Goal: Task Accomplishment & Management: Manage account settings

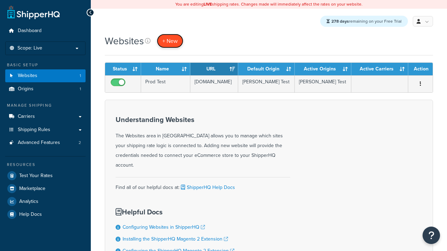
click at [170, 41] on span "+ New" at bounding box center [169, 41] width 15 height 8
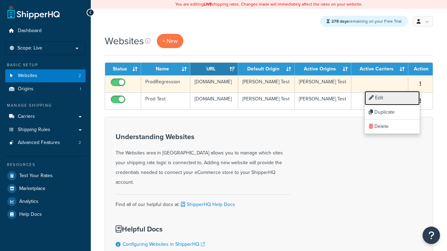
click at [392, 98] on link "Edit" at bounding box center [391, 98] width 55 height 14
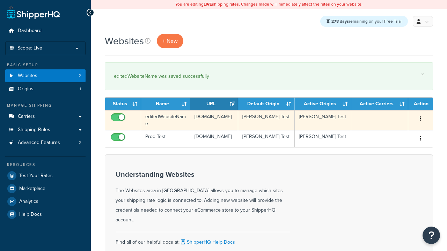
click at [420, 119] on icon "button" at bounding box center [419, 118] width 1 height 5
click at [0, 0] on link "Duplicate" at bounding box center [0, 0] width 0 height 0
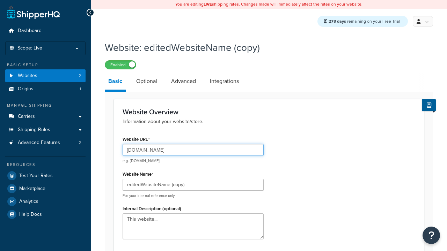
scroll to position [247, 0]
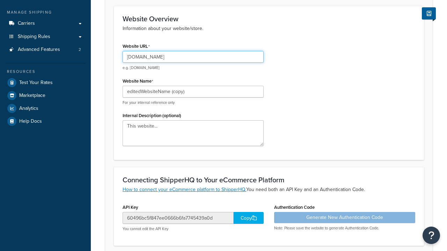
type input "www.editedWebsiteNameCopy.com"
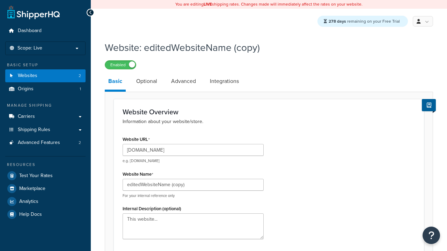
scroll to position [0, 0]
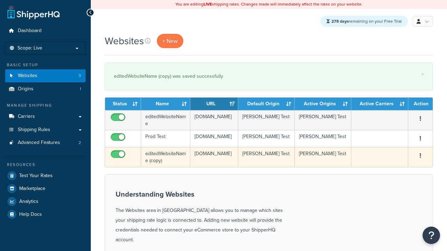
click at [420, 158] on icon "button" at bounding box center [419, 155] width 1 height 5
click at [0, 0] on link "Delete" at bounding box center [0, 0] width 0 height 0
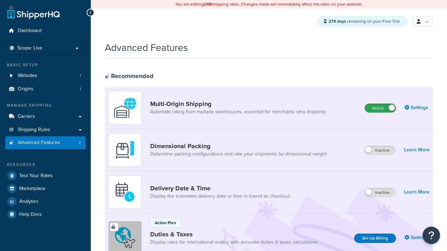
click at [380, 109] on label "Active" at bounding box center [380, 108] width 31 height 8
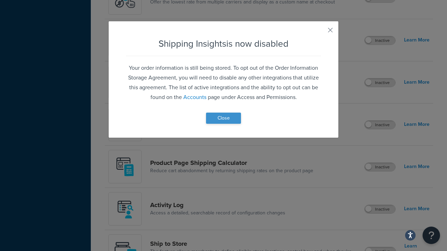
click at [223, 118] on button "Close" at bounding box center [223, 118] width 35 height 11
